Goal: Task Accomplishment & Management: Use online tool/utility

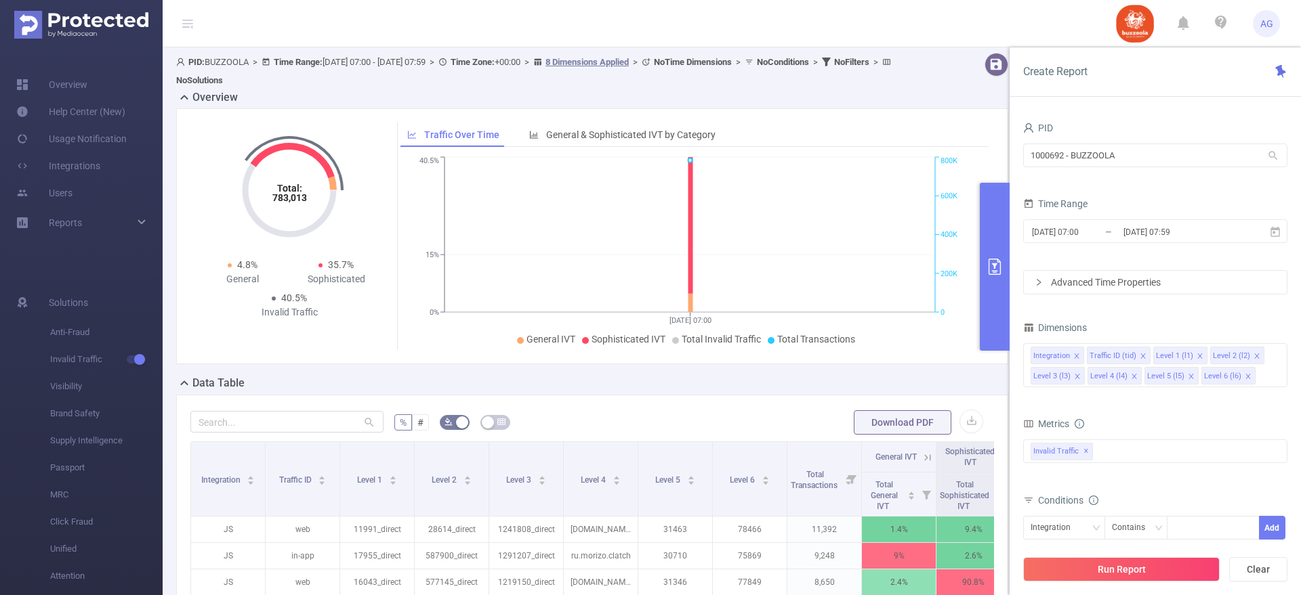
click at [574, 391] on div "Data Table" at bounding box center [597, 384] width 843 height 19
click at [959, 424] on button "button" at bounding box center [971, 422] width 24 height 24
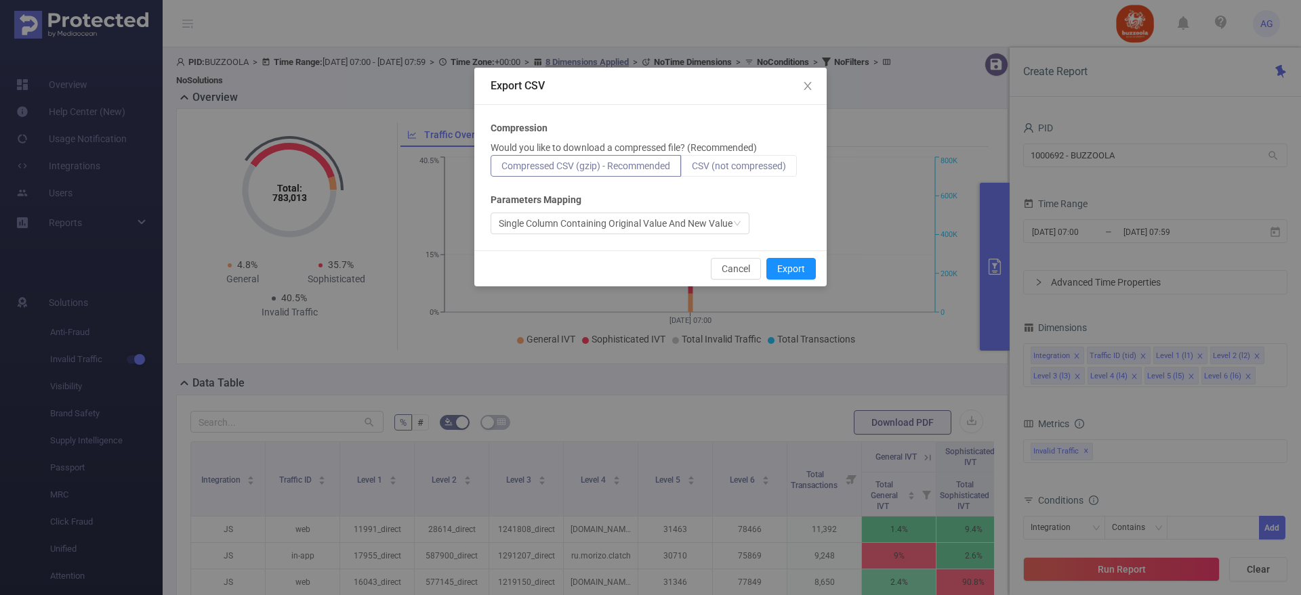
click at [711, 162] on span "CSV (not compressed)" at bounding box center [739, 166] width 94 height 11
click at [692, 169] on input "CSV (not compressed)" at bounding box center [692, 169] width 0 height 0
click at [778, 268] on button "Export" at bounding box center [790, 269] width 49 height 22
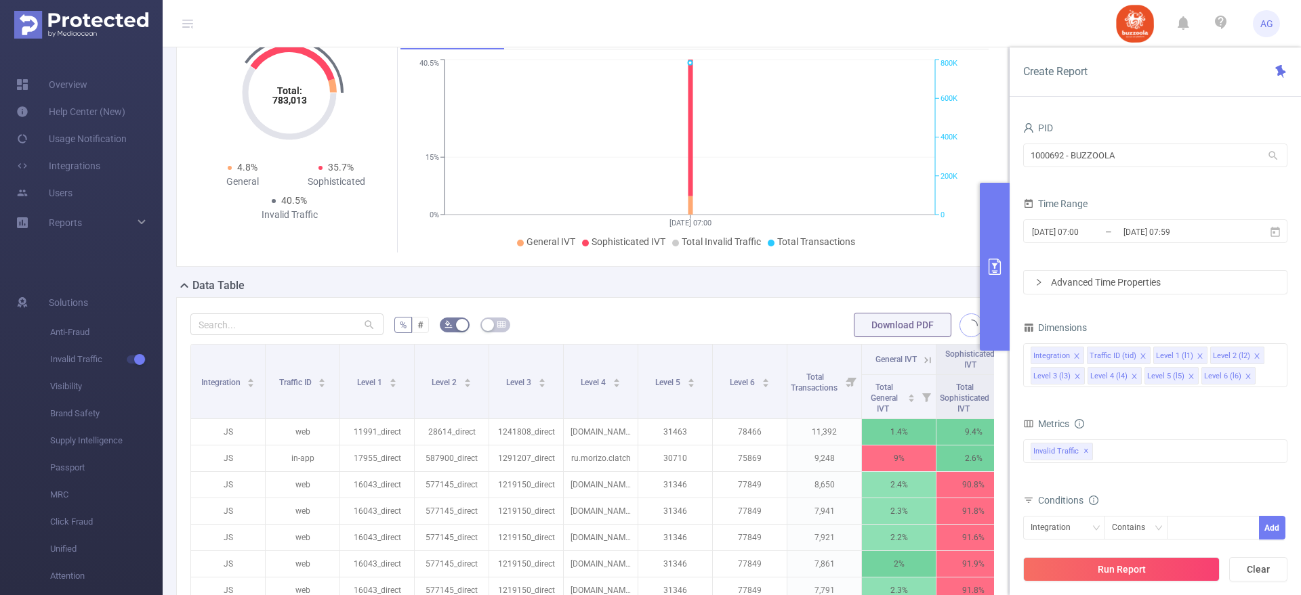
scroll to position [101, 0]
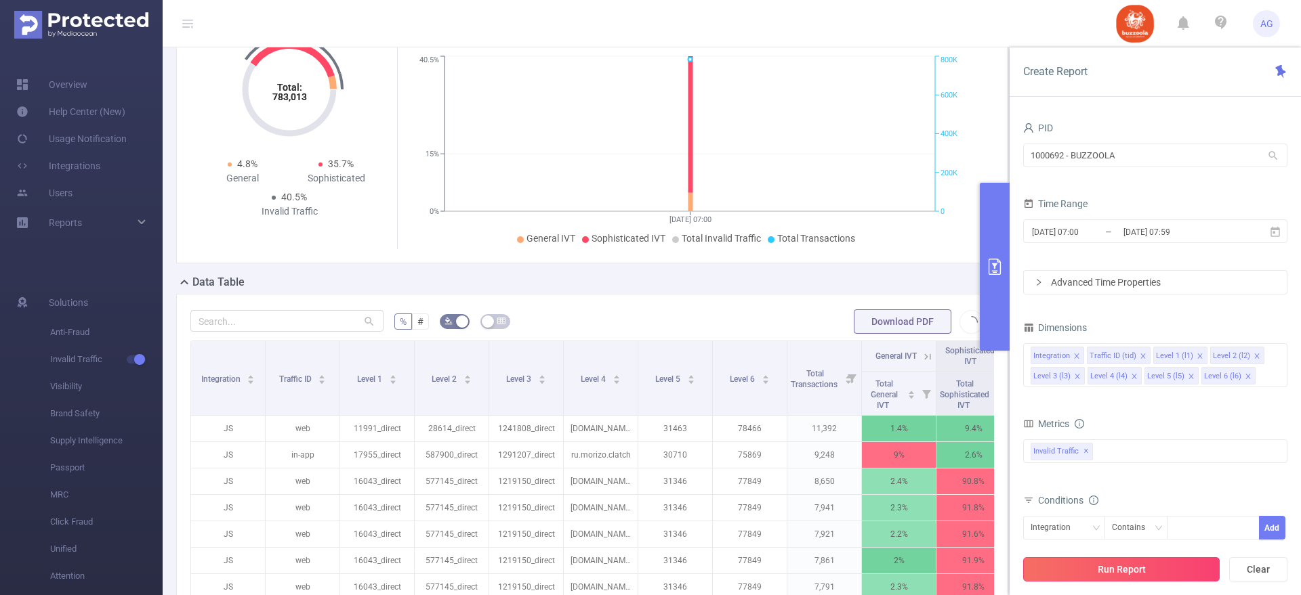
click at [1090, 570] on button "Run Report" at bounding box center [1121, 570] width 196 height 24
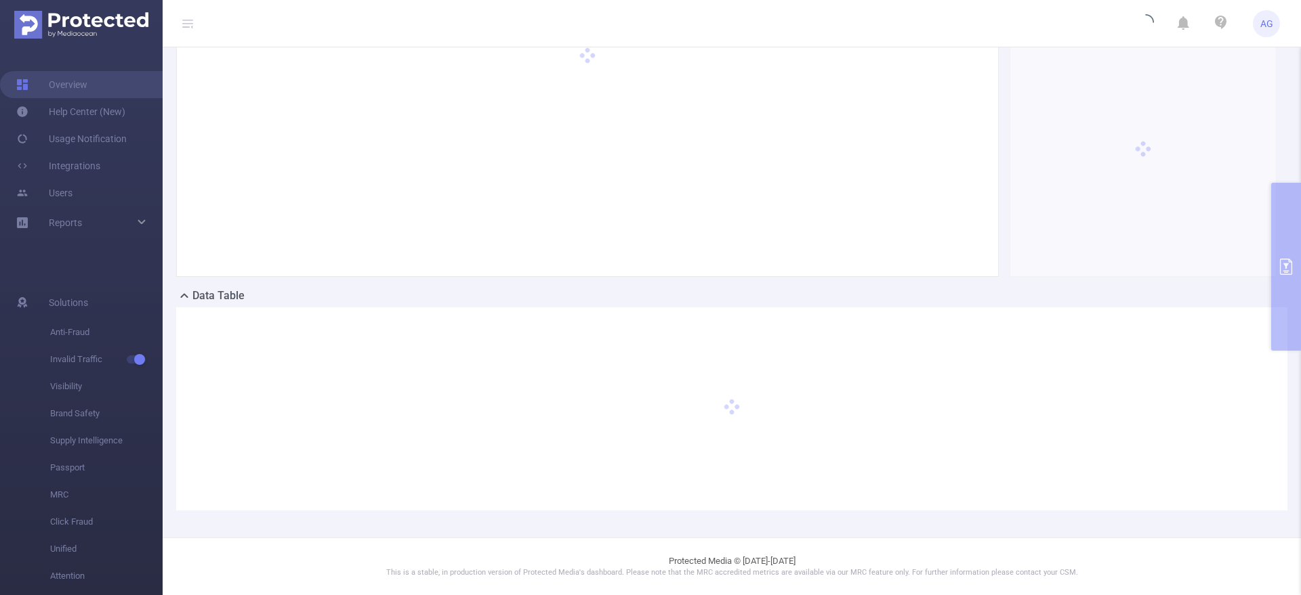
scroll to position [75, 0]
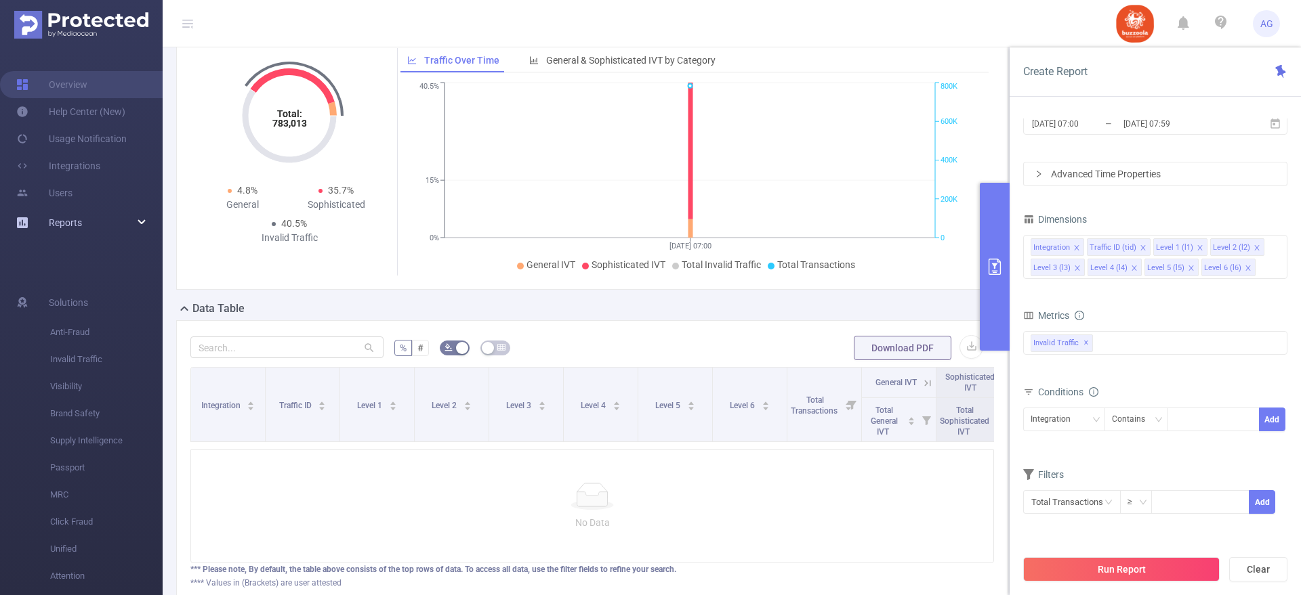
click at [104, 230] on div "Reports" at bounding box center [81, 222] width 163 height 27
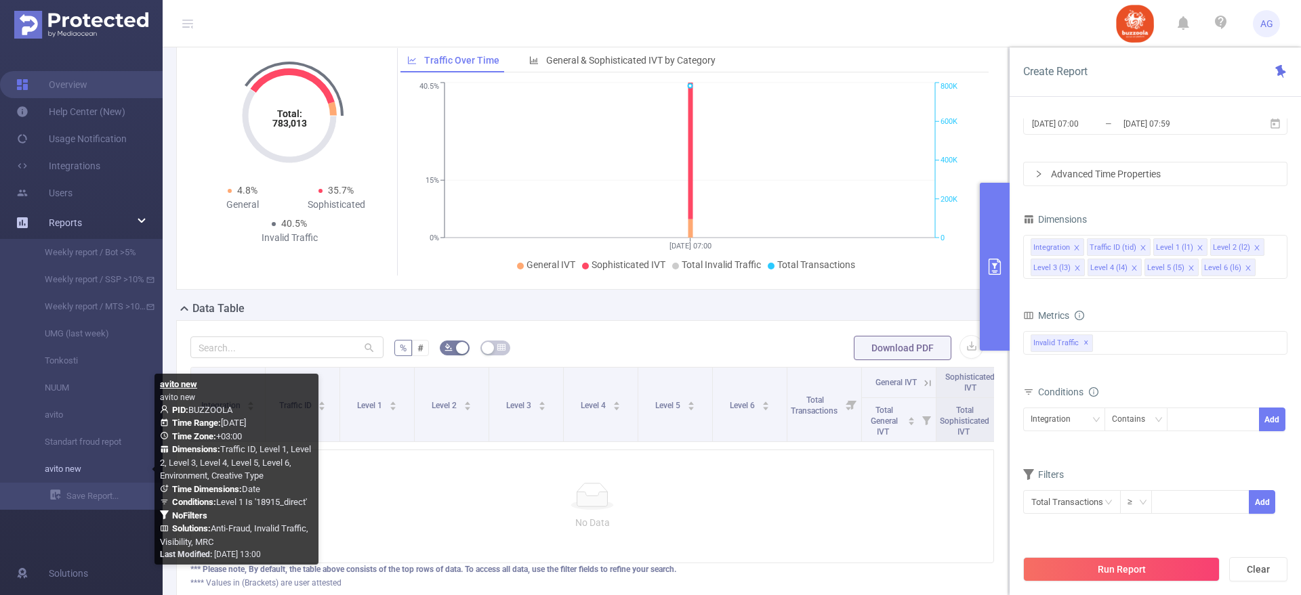
click at [60, 459] on link "avito new" at bounding box center [86, 469] width 119 height 27
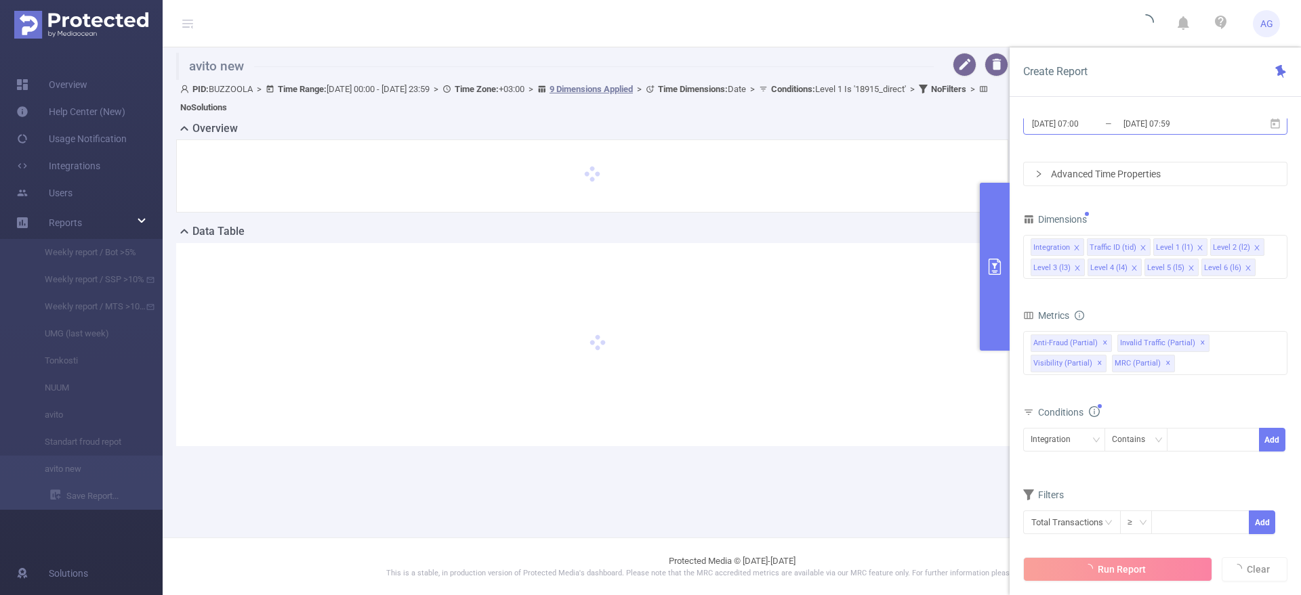
click at [1104, 122] on input "[DATE] 07:00" at bounding box center [1085, 123] width 110 height 18
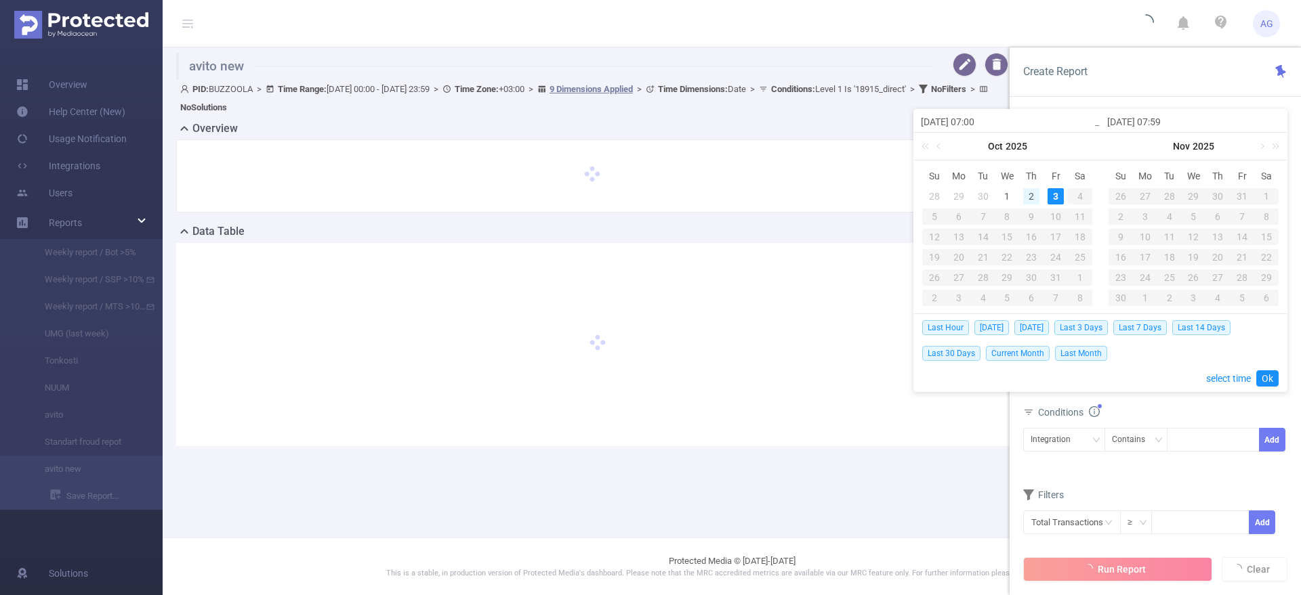
click at [1034, 201] on div "2" at bounding box center [1031, 196] width 16 height 16
click at [1030, 197] on div "2" at bounding box center [1031, 196] width 16 height 16
type input "[DATE] 07:00"
type input "[DATE] 07:59"
type input "[DATE] 07:00"
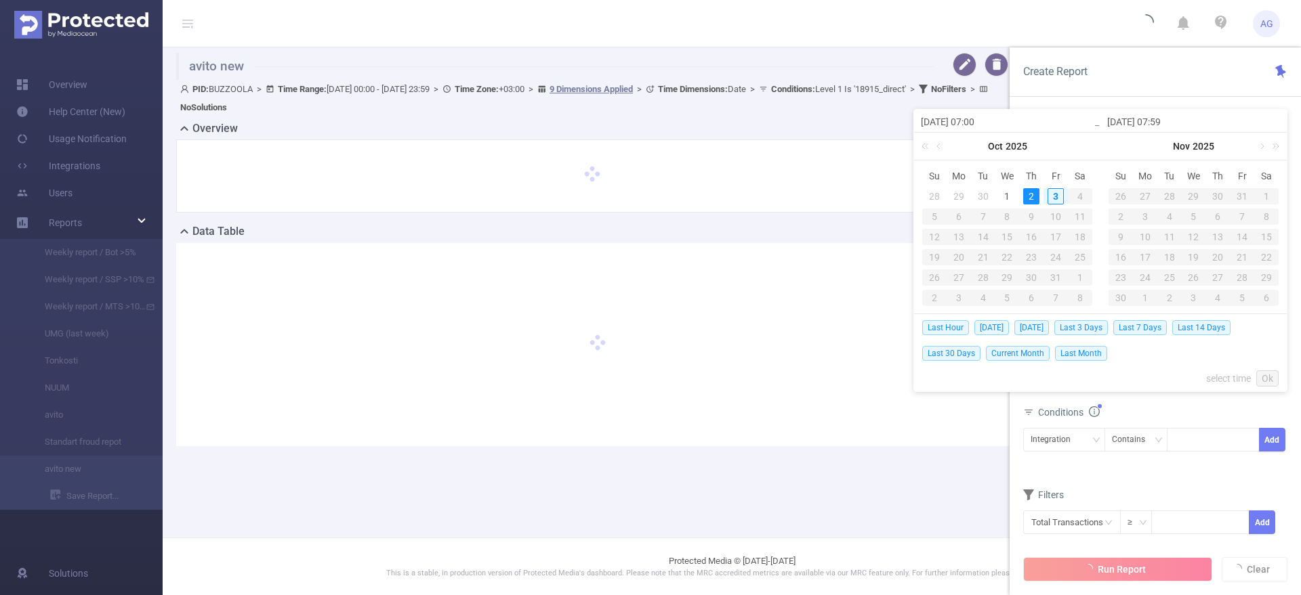
type input "[DATE] 07:59"
type input "[DATE] 00:00"
type input "[DATE] 23:59"
type input "[DATE] 00:00"
type input "[DATE] 23:59"
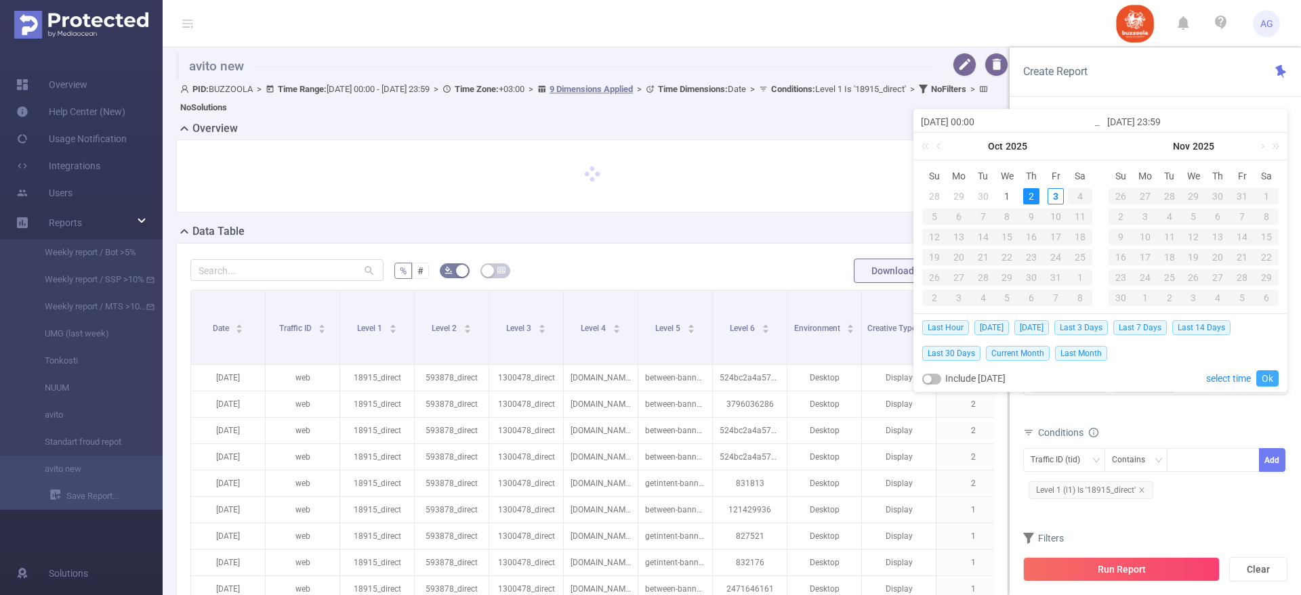
click at [1272, 377] on link "Ok" at bounding box center [1267, 379] width 22 height 16
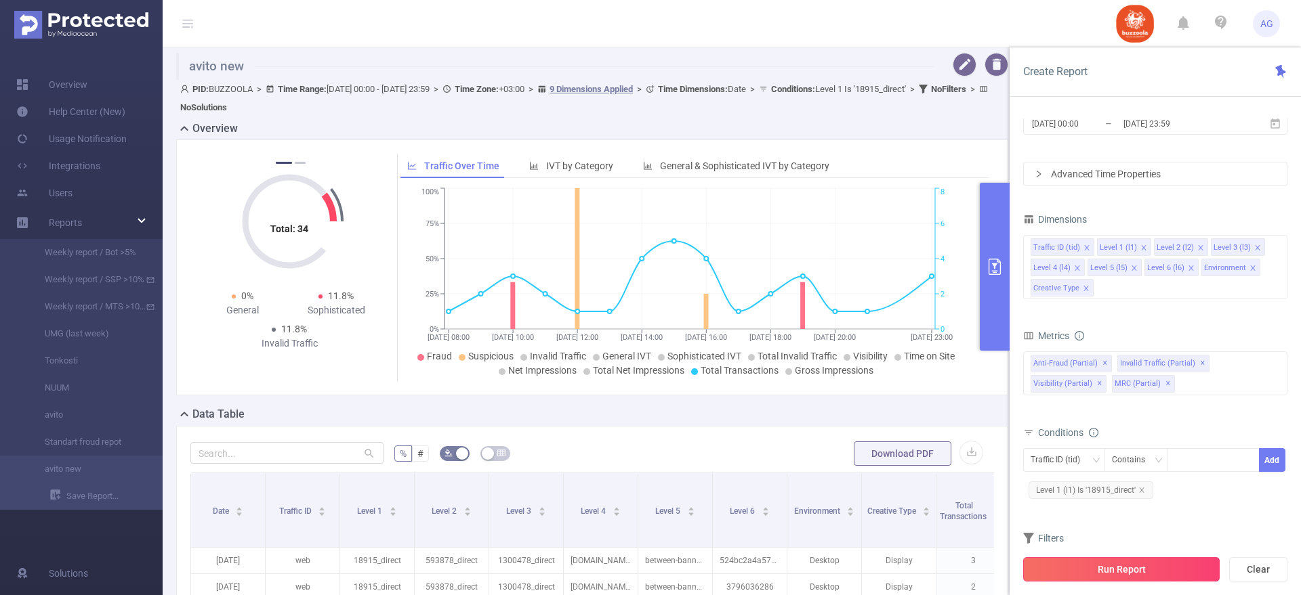
click at [1144, 570] on button "Run Report" at bounding box center [1121, 570] width 196 height 24
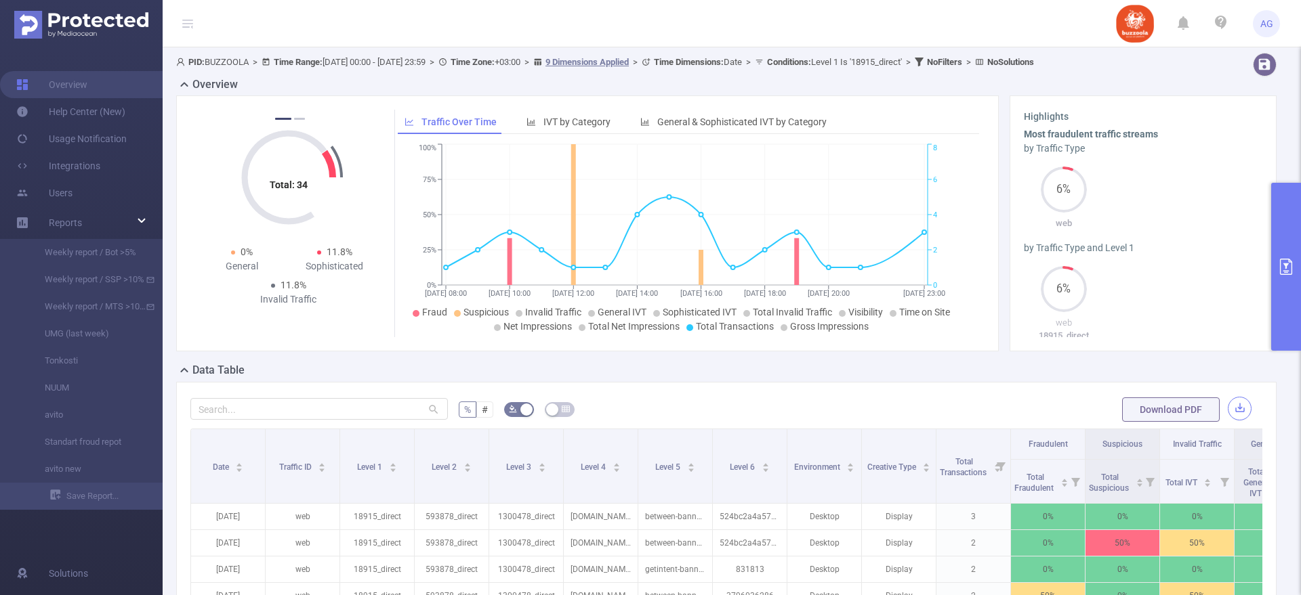
click at [1229, 417] on button "button" at bounding box center [1240, 409] width 24 height 24
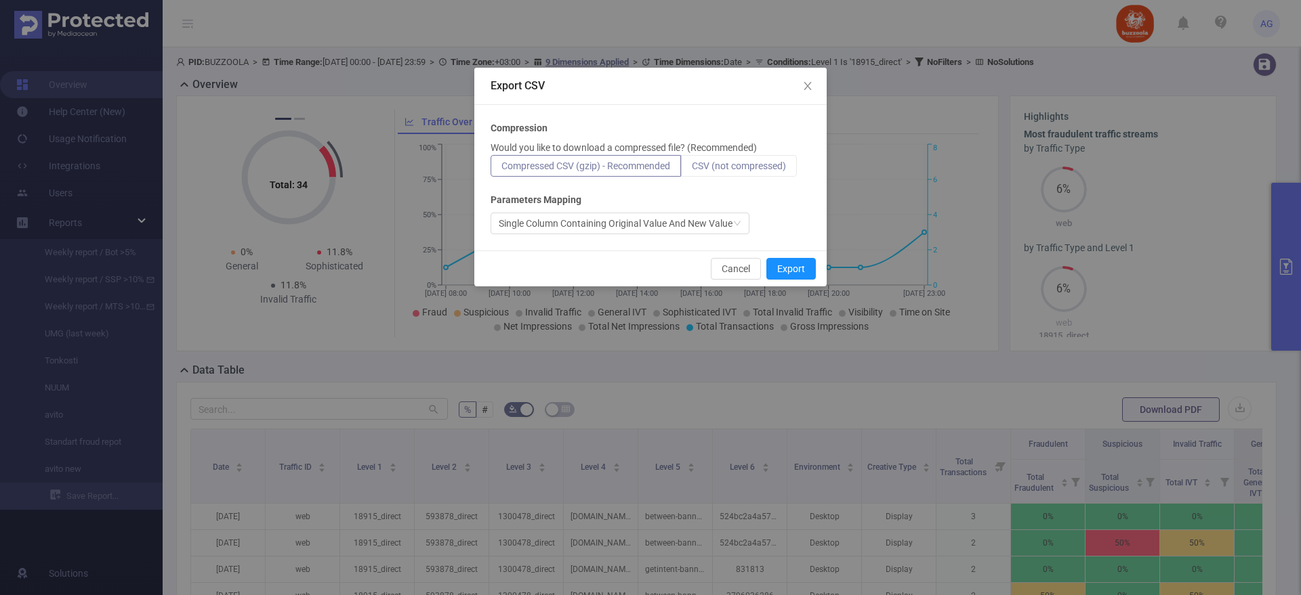
click at [742, 166] on span "CSV (not compressed)" at bounding box center [739, 166] width 94 height 11
click at [692, 169] on input "CSV (not compressed)" at bounding box center [692, 169] width 0 height 0
click at [803, 274] on button "Export" at bounding box center [790, 269] width 49 height 22
